Goal: Information Seeking & Learning: Learn about a topic

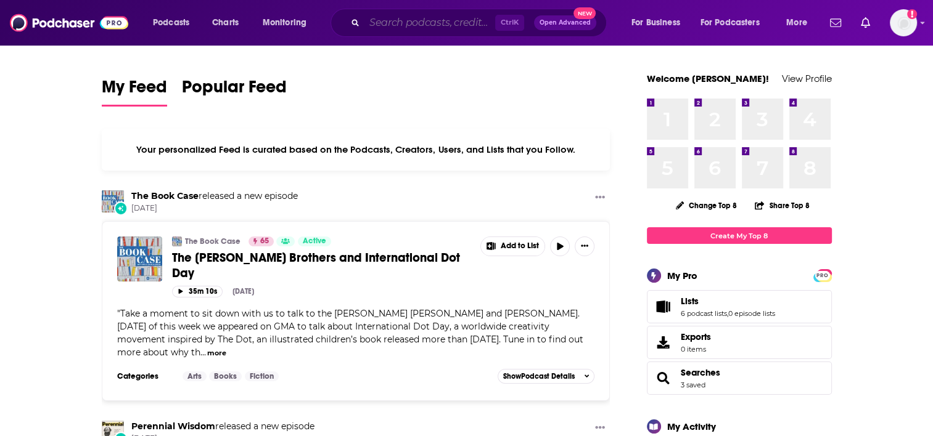
click at [378, 25] on input "Search podcasts, credits, & more..." at bounding box center [429, 23] width 131 height 20
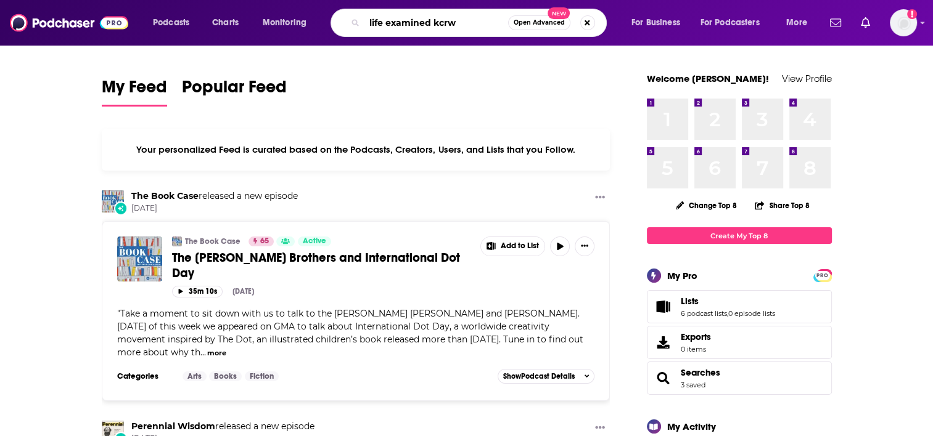
type input "life examined kcrw"
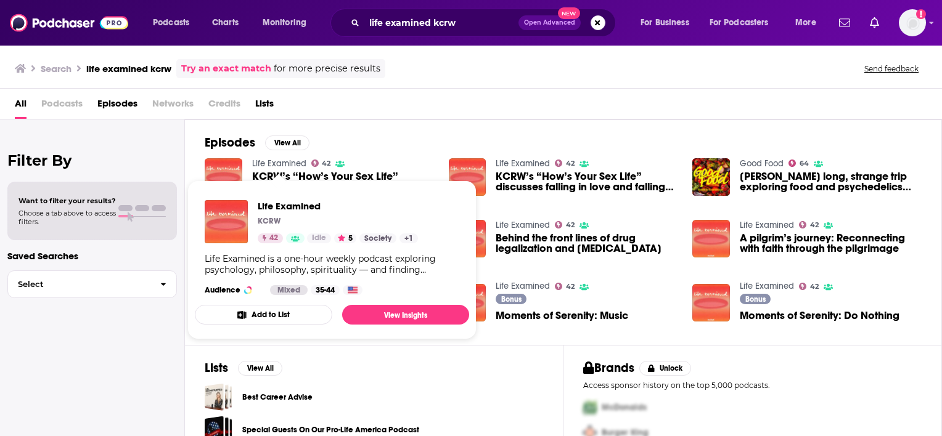
click at [260, 163] on link "Life Examined" at bounding box center [279, 163] width 54 height 10
